Goal: Information Seeking & Learning: Find specific fact

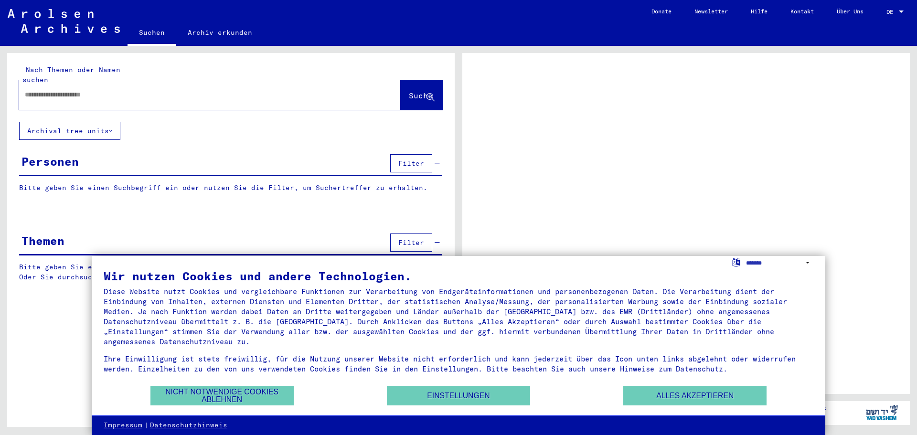
click at [34, 90] on input "text" at bounding box center [201, 95] width 353 height 10
type input "**********"
click at [409, 91] on span "Suche" at bounding box center [421, 96] width 24 height 10
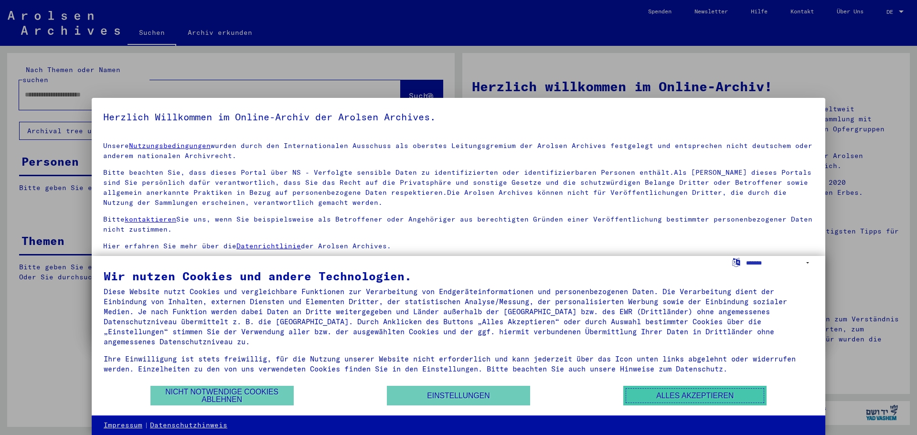
click at [656, 397] on button "Alles akzeptieren" at bounding box center [694, 396] width 143 height 20
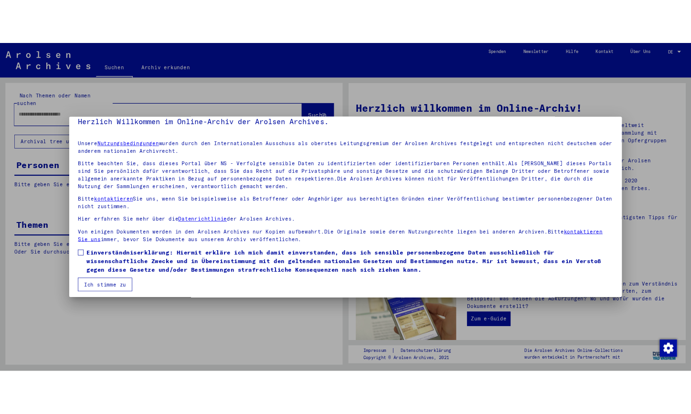
scroll to position [16, 0]
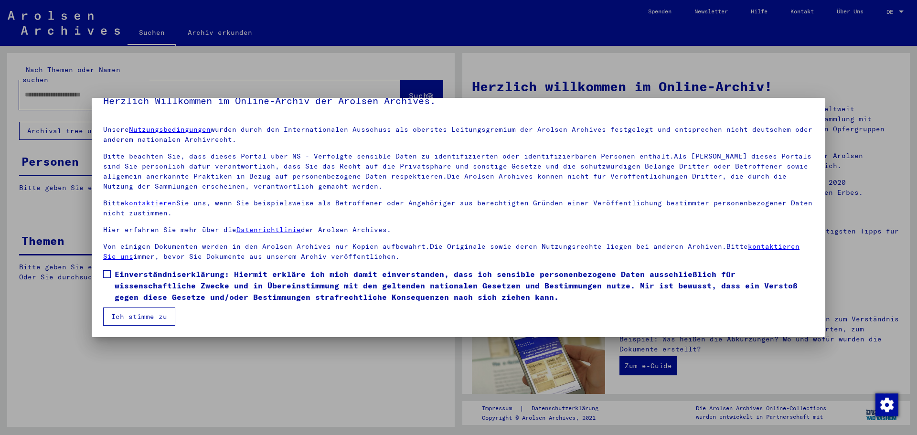
click at [106, 274] on span at bounding box center [107, 274] width 8 height 8
click at [119, 311] on button "Ich stimme zu" at bounding box center [139, 317] width 72 height 18
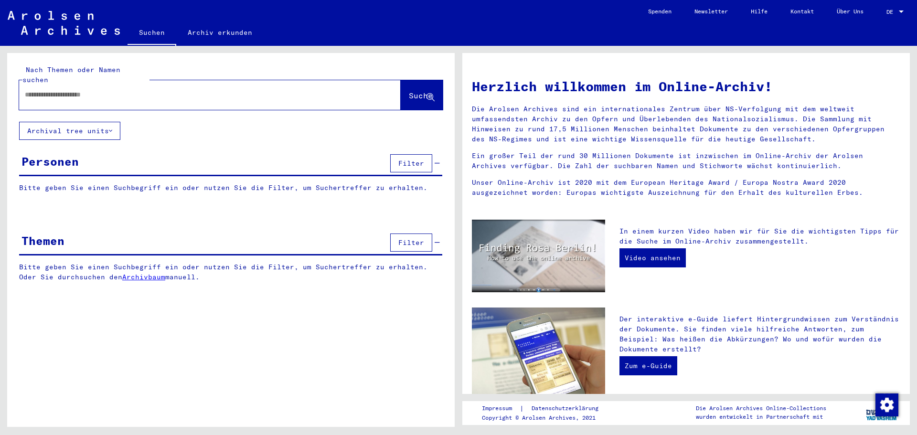
click at [409, 91] on span "Suche" at bounding box center [421, 96] width 24 height 10
click at [107, 90] on input "text" at bounding box center [198, 95] width 347 height 10
click at [417, 91] on span "Suche" at bounding box center [421, 96] width 24 height 10
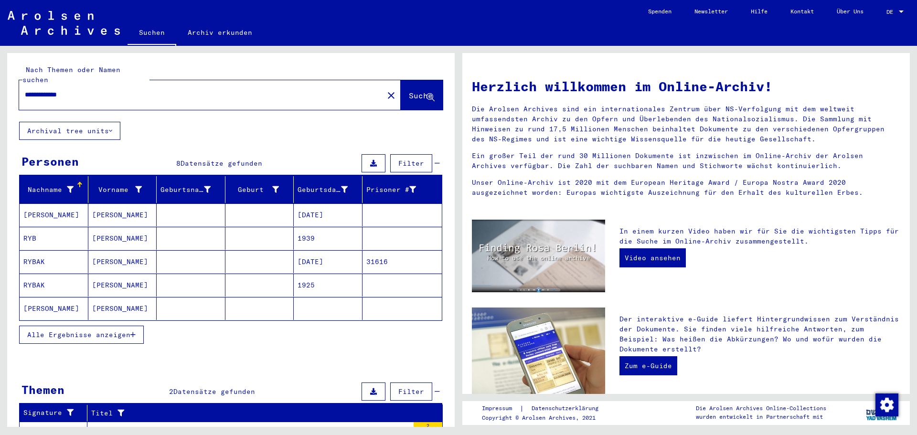
drag, startPoint x: 81, startPoint y: 84, endPoint x: 5, endPoint y: 81, distance: 76.0
click at [5, 81] on div "**********" at bounding box center [229, 236] width 458 height 381
type input "**********"
click at [409, 91] on span "Suche" at bounding box center [421, 96] width 24 height 10
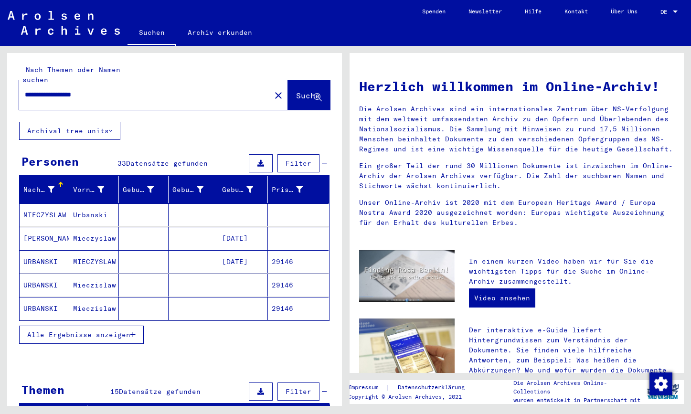
click at [269, 274] on mat-cell "29146" at bounding box center [298, 285] width 61 height 23
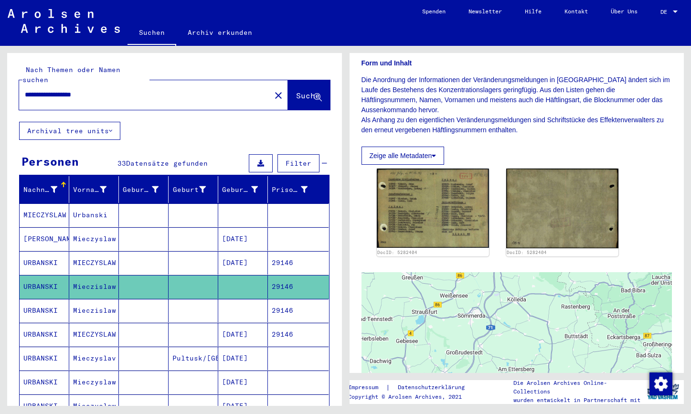
scroll to position [286, 0]
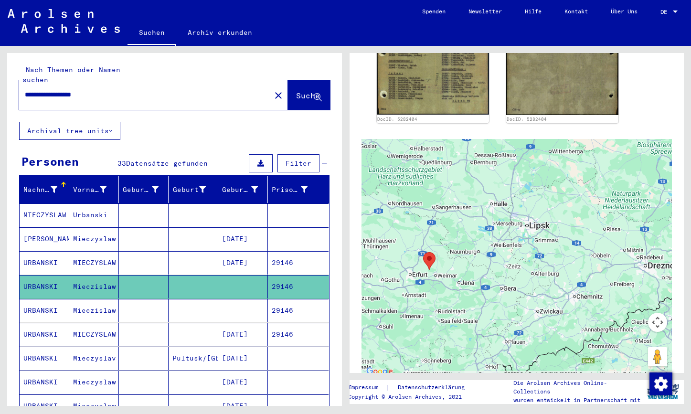
click at [280, 299] on mat-cell "29146" at bounding box center [298, 310] width 61 height 23
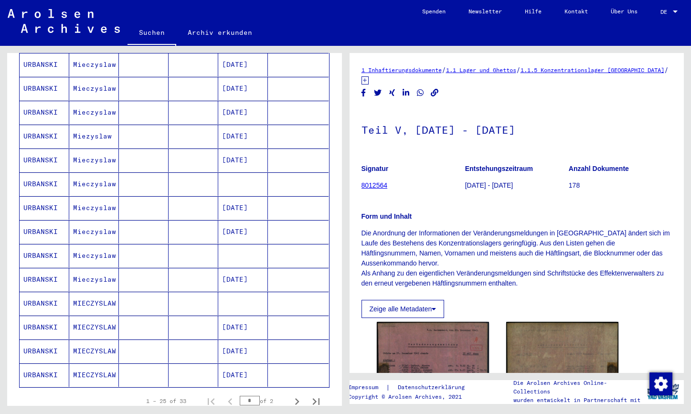
scroll to position [430, 0]
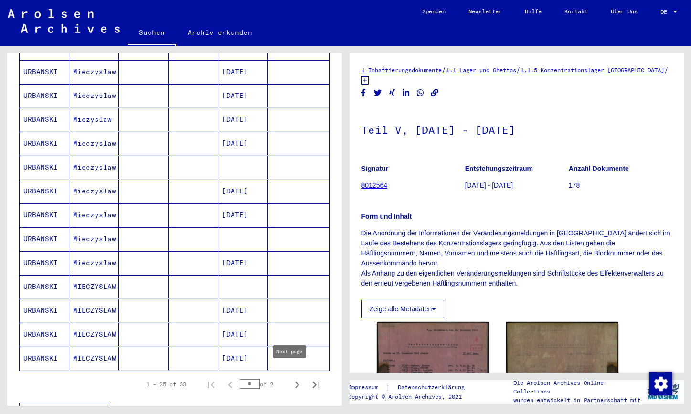
click at [295, 382] on icon "Next page" at bounding box center [297, 385] width 4 height 7
type input "*"
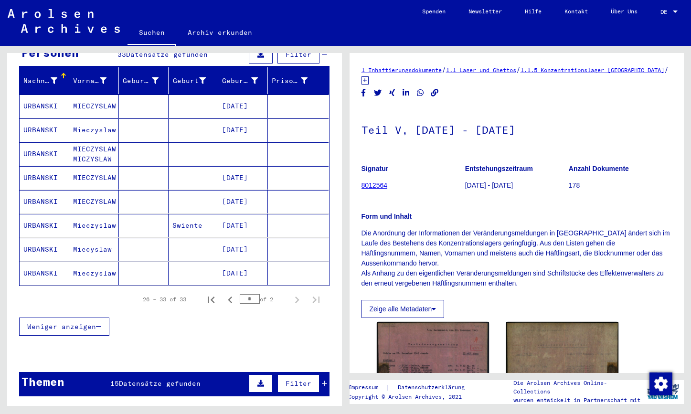
scroll to position [108, 0]
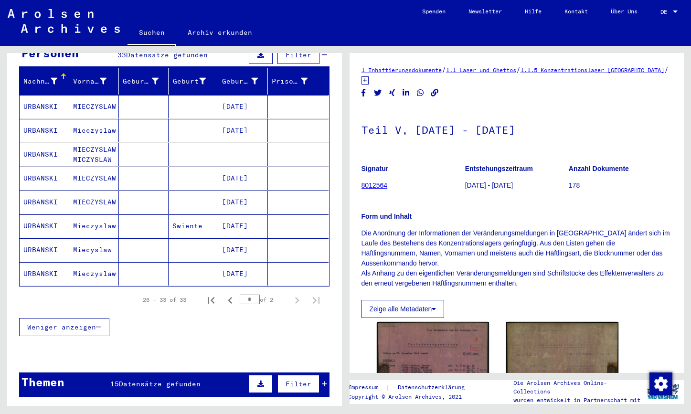
click at [247, 191] on mat-cell "[DATE]" at bounding box center [243, 202] width 50 height 23
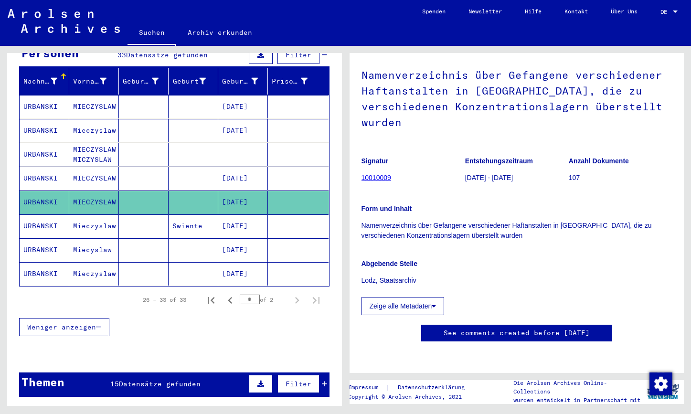
scroll to position [48, 0]
click at [372, 174] on link "10010009" at bounding box center [376, 178] width 30 height 8
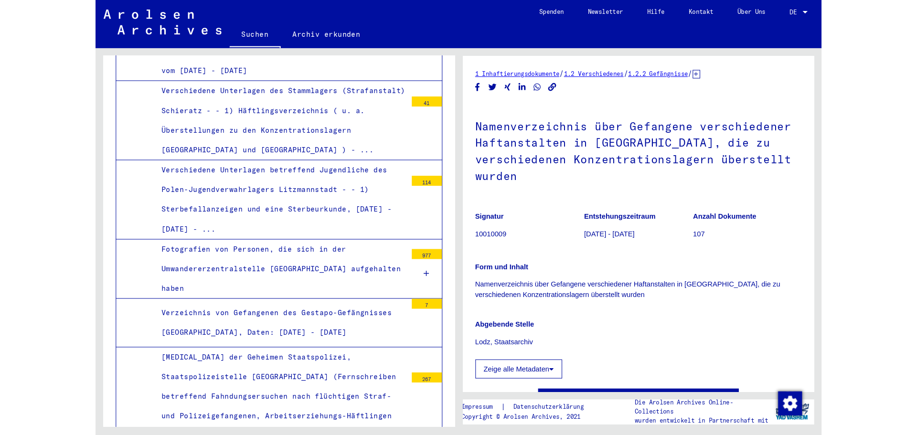
scroll to position [2916, 0]
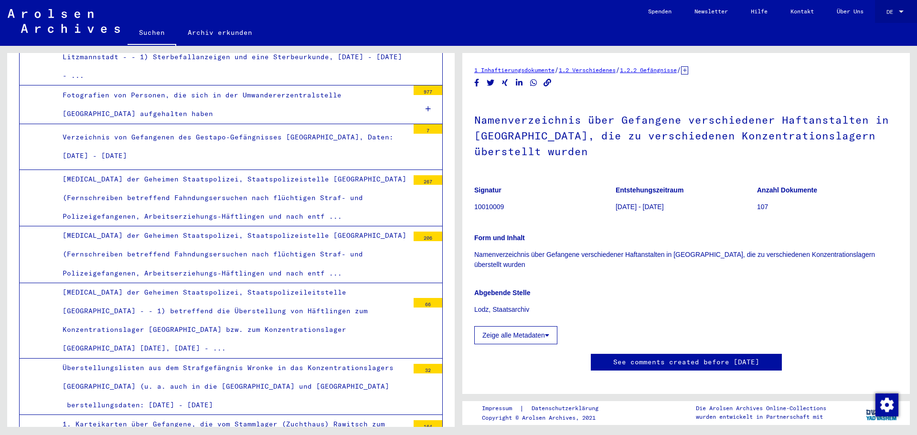
click at [900, 16] on div "DE DE" at bounding box center [895, 9] width 19 height 16
click at [876, 19] on span "English" at bounding box center [876, 16] width 23 height 7
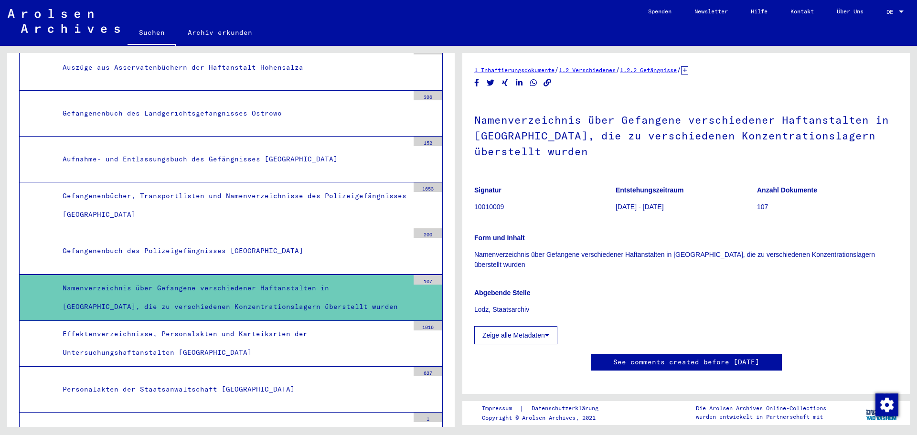
scroll to position [3784, 0]
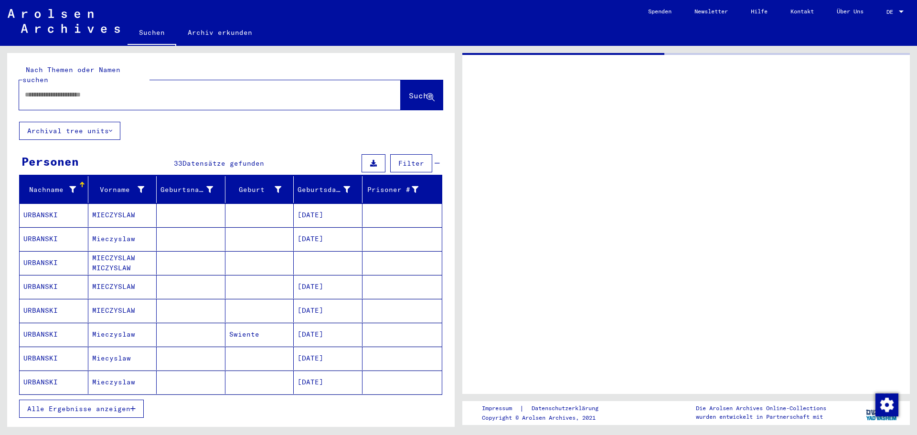
type input "********"
